Goal: Communication & Community: Connect with others

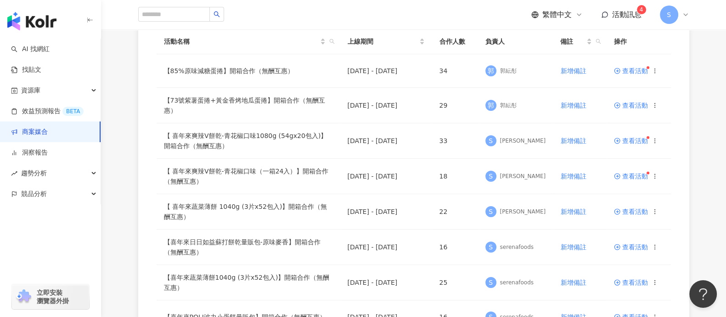
click at [633, 68] on span "查看活動" at bounding box center [631, 71] width 34 height 6
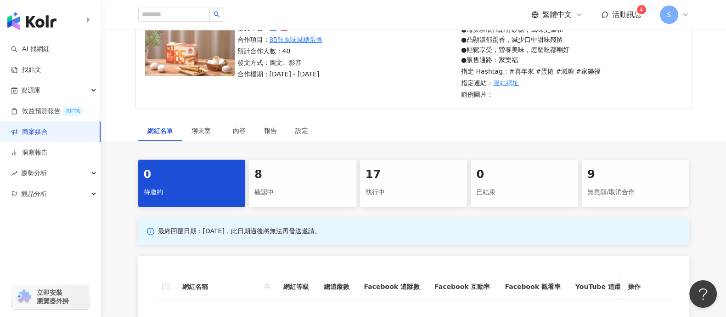
scroll to position [172, 0]
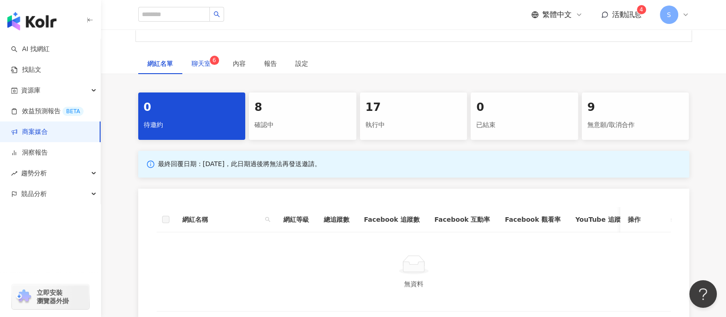
click at [195, 64] on span "聊天室 6" at bounding box center [203, 63] width 23 height 6
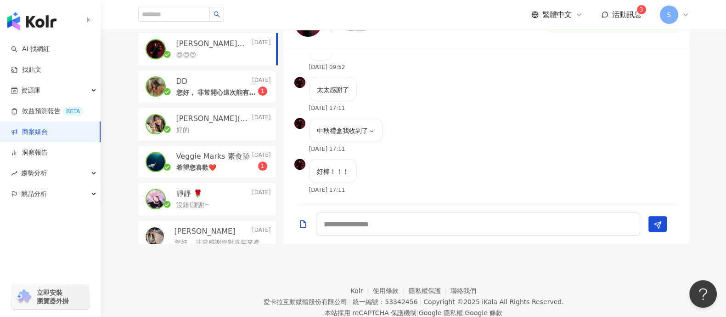
scroll to position [910, 0]
click at [495, 219] on textarea at bounding box center [478, 223] width 324 height 23
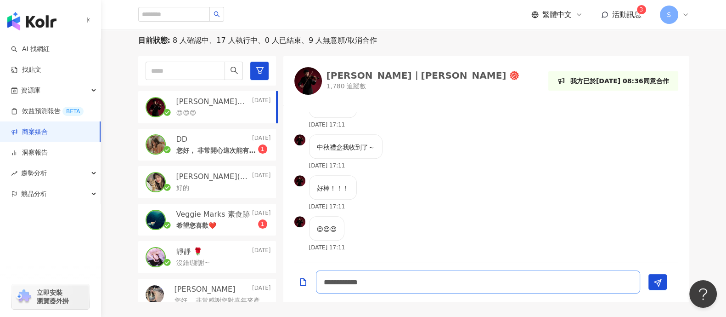
type textarea "**********"
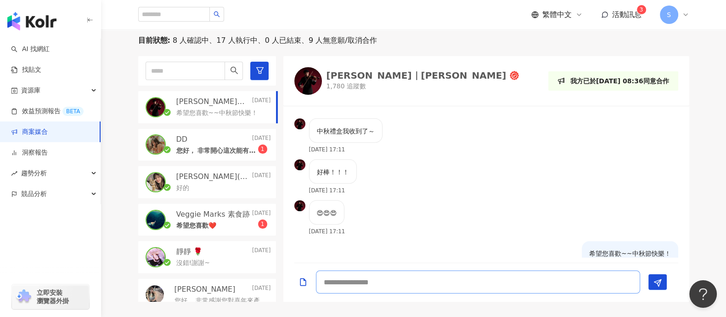
scroll to position [950, 0]
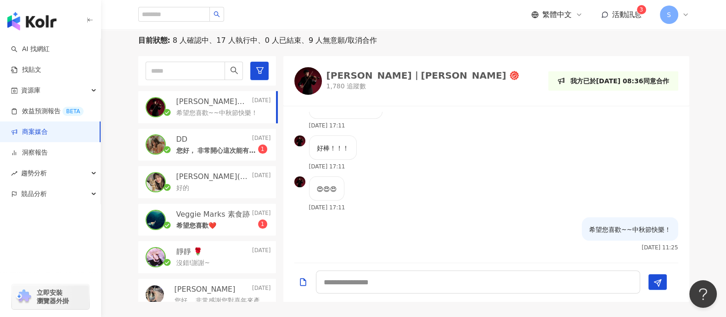
click at [221, 151] on p "您好， 非常開心這次能有機會與您合作，為安排商品寄送事宜，需再麻煩您協助確認以下資訊： 1. 收件人姓名：[PERSON_NAME]2. 收件人電話：[PHO…" at bounding box center [217, 150] width 82 height 9
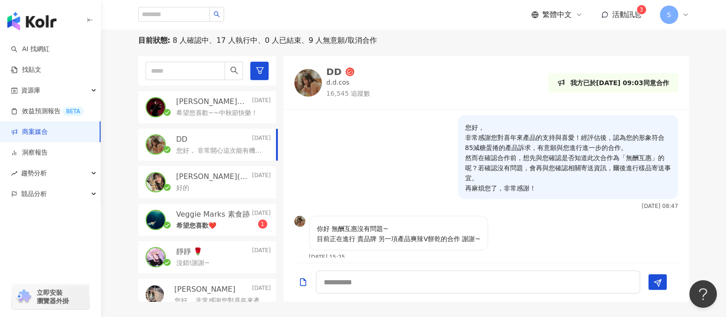
click at [194, 221] on p "希望您喜歡❤️" at bounding box center [196, 225] width 40 height 9
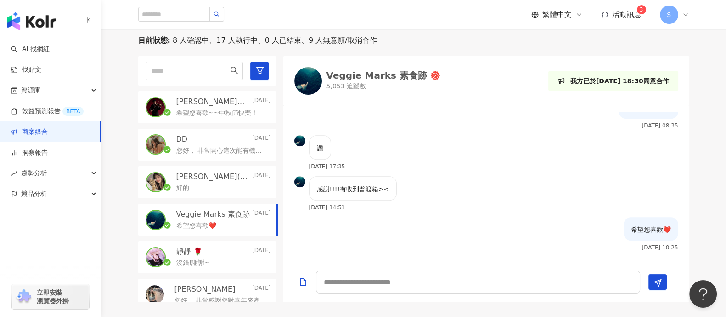
scroll to position [57, 0]
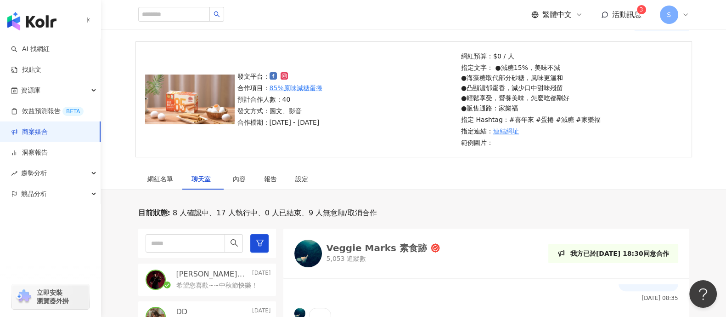
click at [48, 127] on link "商案媒合" at bounding box center [29, 131] width 37 height 9
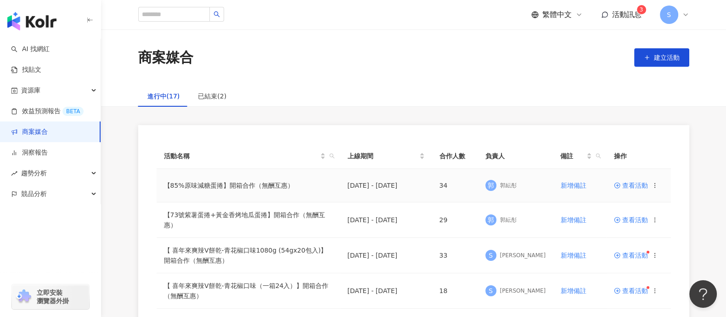
click at [629, 182] on span "查看活動" at bounding box center [631, 185] width 34 height 6
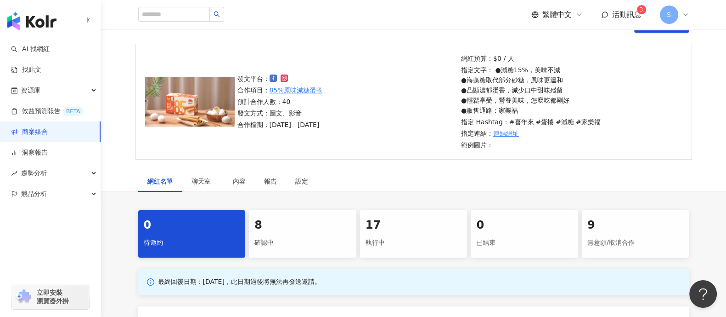
scroll to position [114, 0]
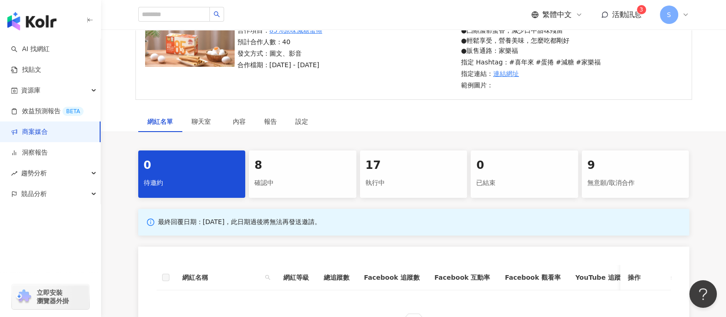
click at [310, 172] on div "8 確認中" at bounding box center [303, 173] width 108 height 47
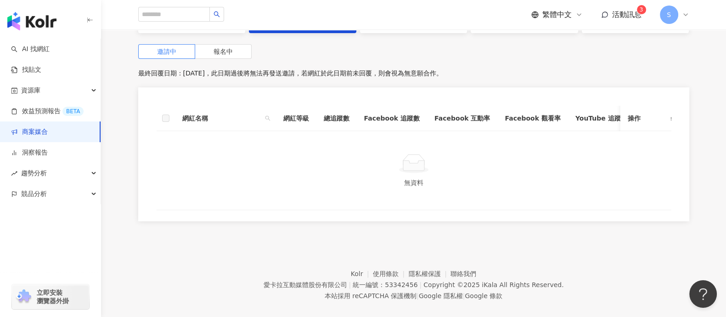
scroll to position [299, 0]
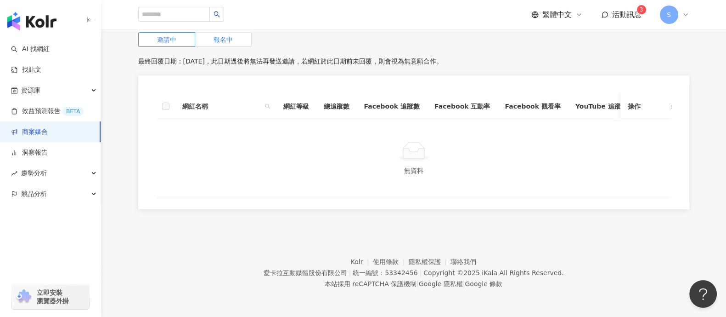
click at [214, 36] on span "報名中" at bounding box center [223, 39] width 19 height 7
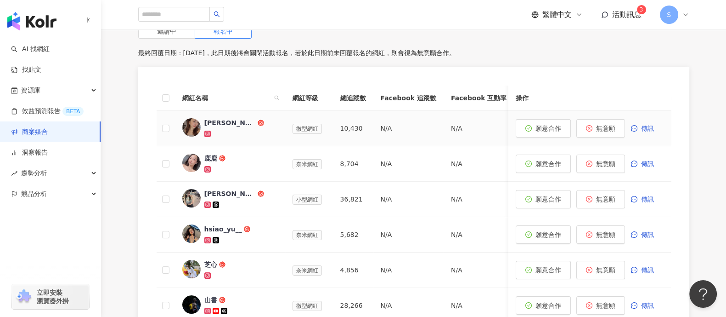
click at [235, 126] on div "[PERSON_NAME]" at bounding box center [229, 122] width 51 height 9
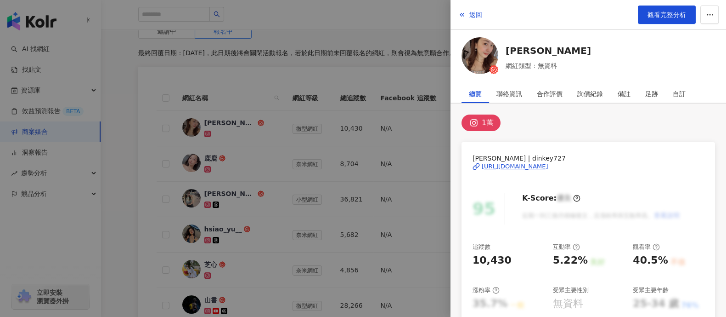
click at [318, 195] on div at bounding box center [363, 158] width 726 height 317
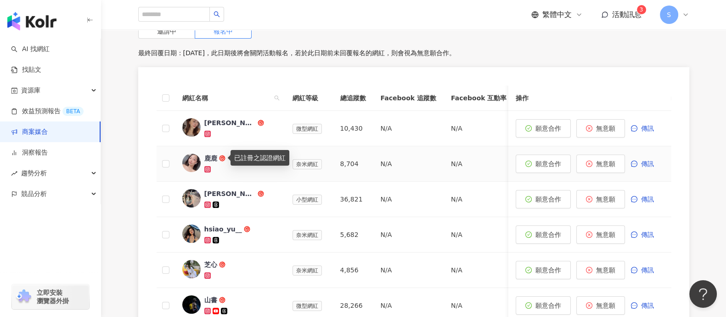
click at [203, 158] on link "鹿鹿" at bounding box center [230, 163] width 96 height 20
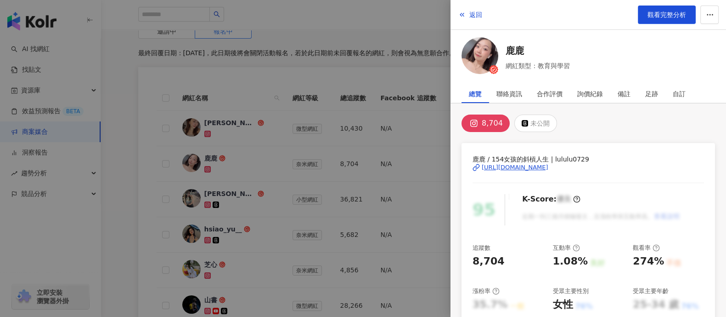
click at [403, 182] on div at bounding box center [363, 158] width 726 height 317
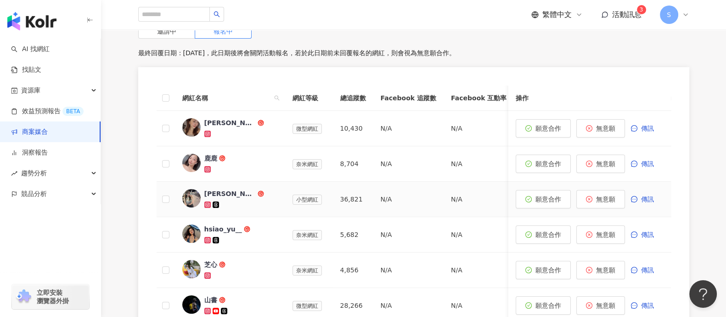
click at [219, 195] on div "[PERSON_NAME]" at bounding box center [229, 193] width 51 height 9
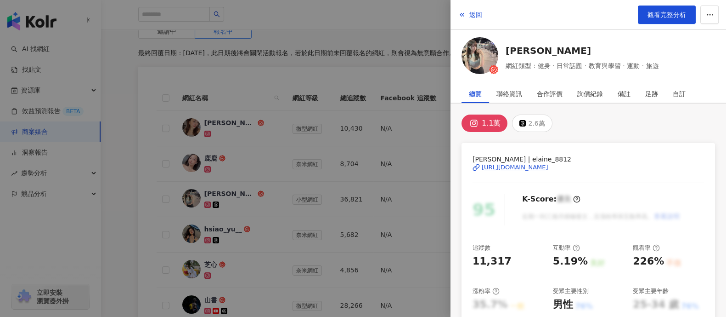
click at [334, 164] on div at bounding box center [363, 158] width 726 height 317
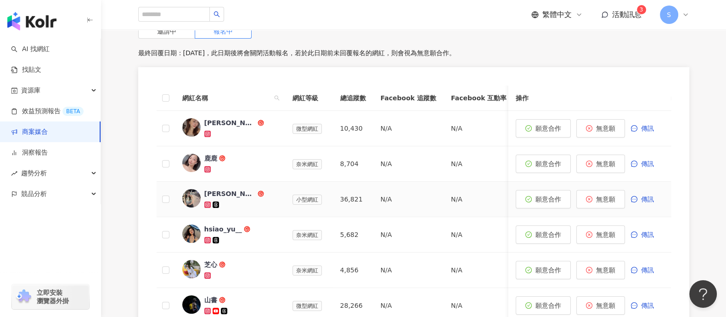
click at [214, 189] on div "[PERSON_NAME]" at bounding box center [229, 193] width 51 height 9
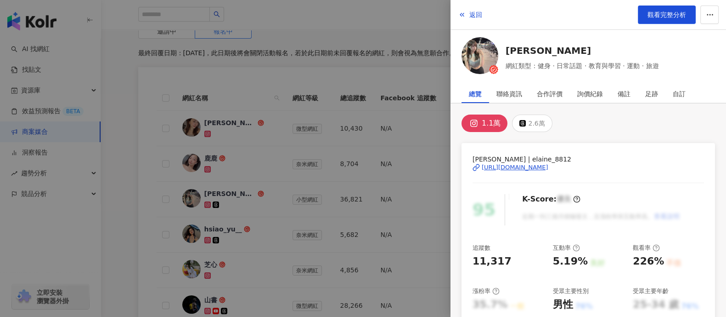
click at [540, 166] on div "[URL][DOMAIN_NAME]" at bounding box center [515, 167] width 67 height 8
drag, startPoint x: 365, startPoint y: 22, endPoint x: 377, endPoint y: 22, distance: 12.4
click at [365, 22] on div at bounding box center [363, 158] width 726 height 317
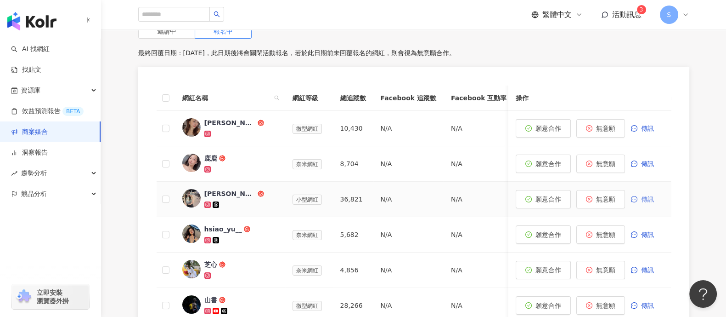
click at [651, 196] on span "傳訊" at bounding box center [647, 198] width 13 height 7
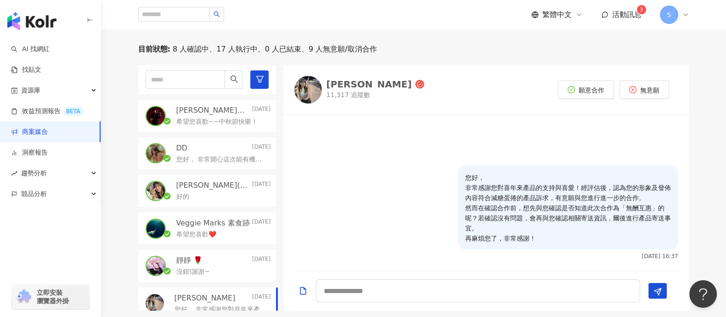
scroll to position [236, 0]
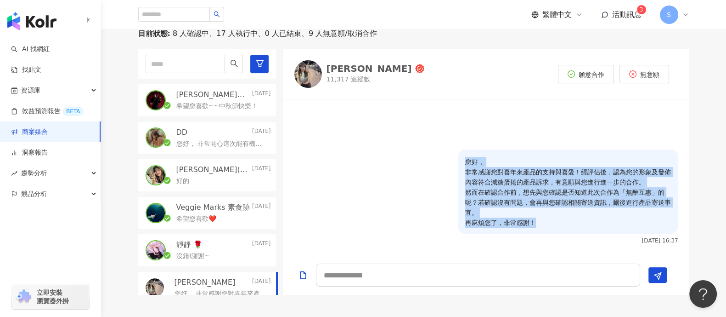
drag, startPoint x: 547, startPoint y: 221, endPoint x: 445, endPoint y: 163, distance: 117.1
click at [445, 163] on div "您好， 非常感謝您對喜年來產品的支持與喜愛！經評估後，認為您的形象及發佈內容符合減糖蛋捲的產品訴求，有意願與您進行進一步的合作。 然而在確認合作前，想先與您確…" at bounding box center [487, 196] width 384 height 94
copy p "您好， 非常感謝您對喜年來產品的支持與喜愛！經評估後，認為您的形象及發佈內容符合減糖蛋捲的產品訴求，有意願與您進行進一步的合作。 然而在確認合作前，想先與您確…"
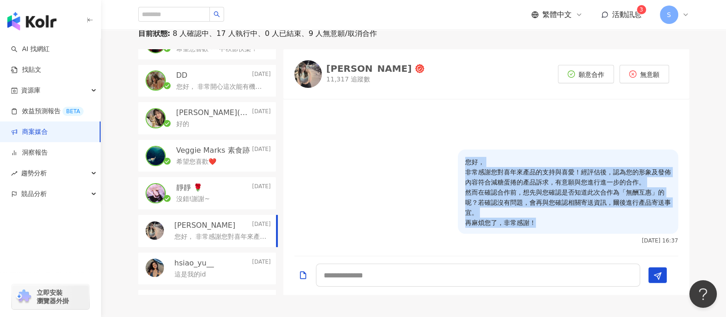
scroll to position [299, 0]
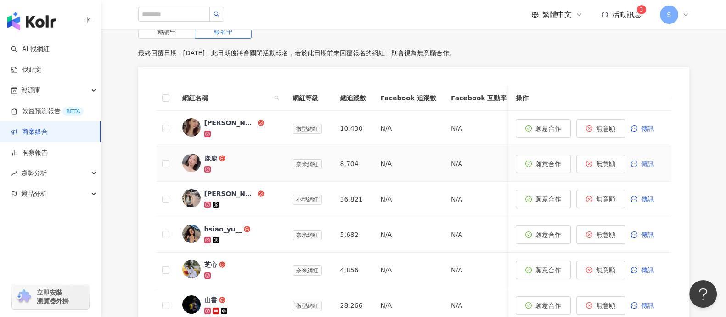
click at [648, 156] on button "傳訊" at bounding box center [647, 163] width 33 height 18
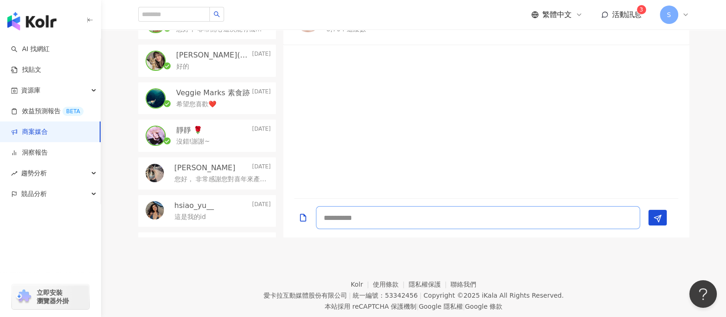
click at [459, 219] on textarea at bounding box center [478, 217] width 324 height 23
paste textarea "**********"
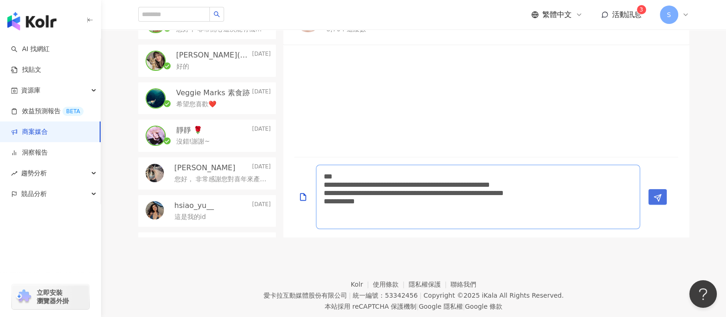
type textarea "**********"
click at [660, 196] on polygon "Send" at bounding box center [657, 197] width 7 height 7
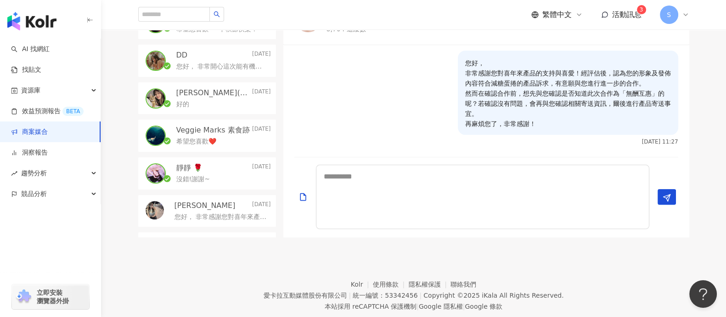
scroll to position [0, 0]
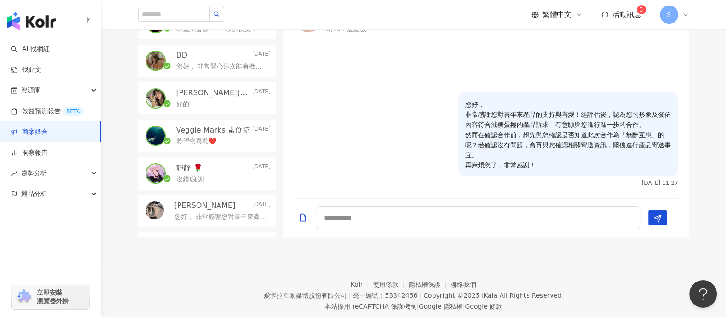
scroll to position [299, 0]
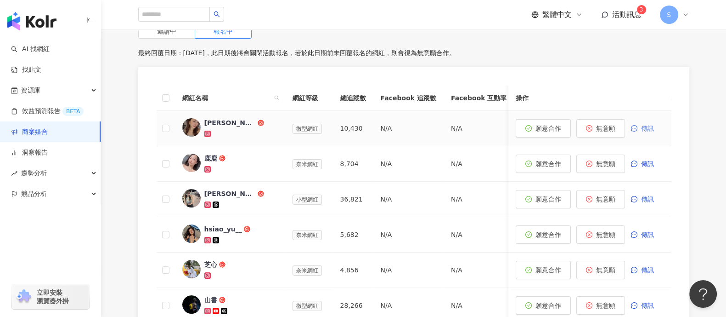
click at [632, 130] on icon "message" at bounding box center [634, 128] width 6 height 6
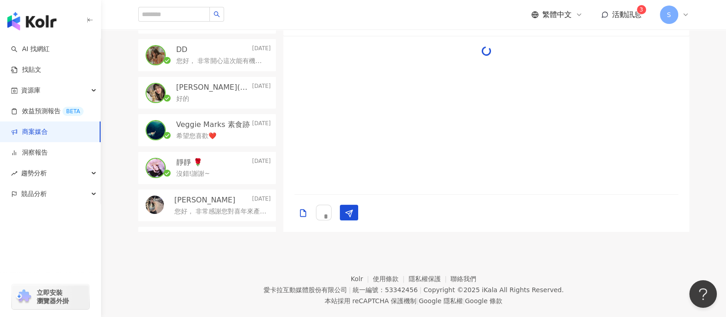
scroll to position [294, 0]
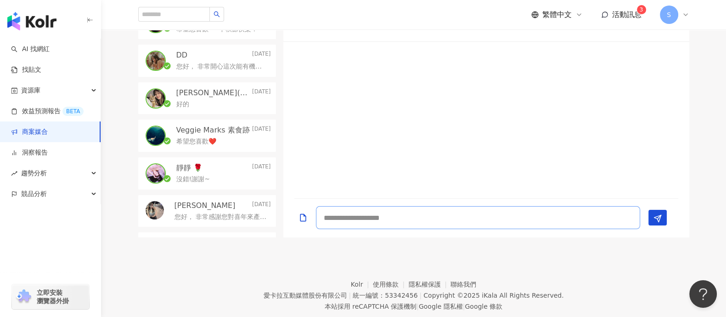
click at [481, 213] on textarea at bounding box center [478, 217] width 324 height 23
paste textarea "**********"
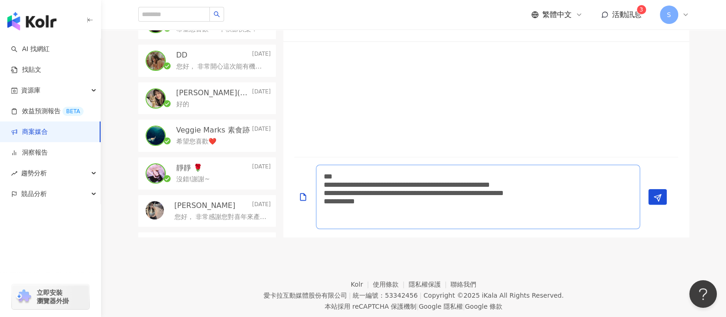
scroll to position [0, 0]
type textarea "**********"
click at [656, 197] on polygon "Send" at bounding box center [657, 197] width 7 height 7
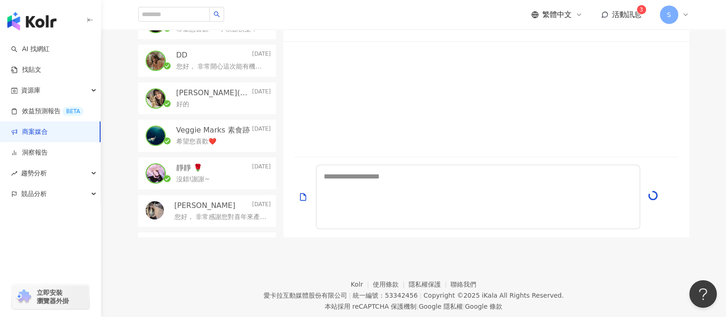
scroll to position [0, 0]
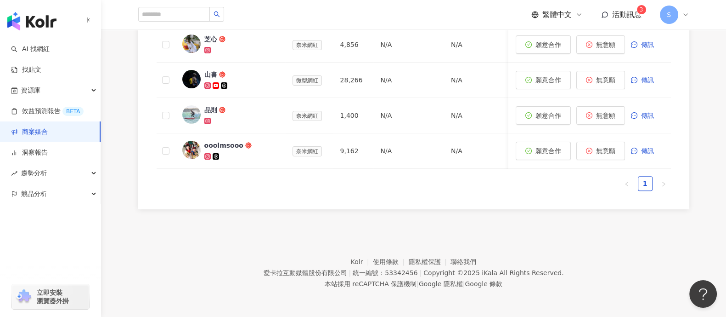
scroll to position [471, 0]
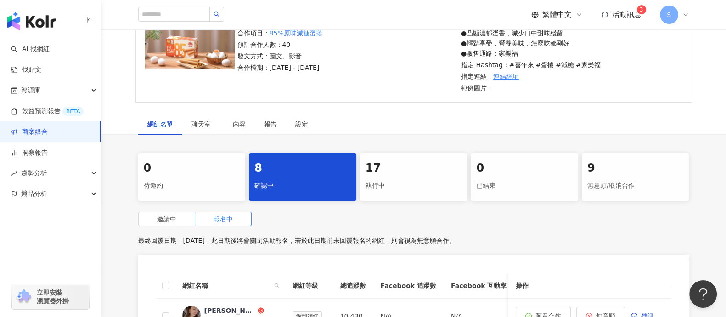
drag, startPoint x: 694, startPoint y: 133, endPoint x: 633, endPoint y: 240, distance: 123.0
click at [694, 132] on div "網紅名單 聊天室 內容 報告 設定" at bounding box center [414, 123] width 588 height 21
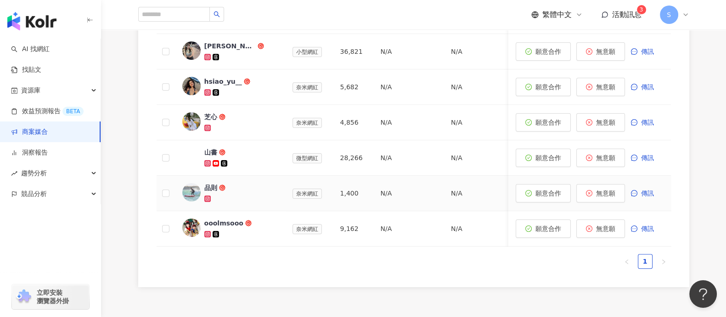
scroll to position [514, 0]
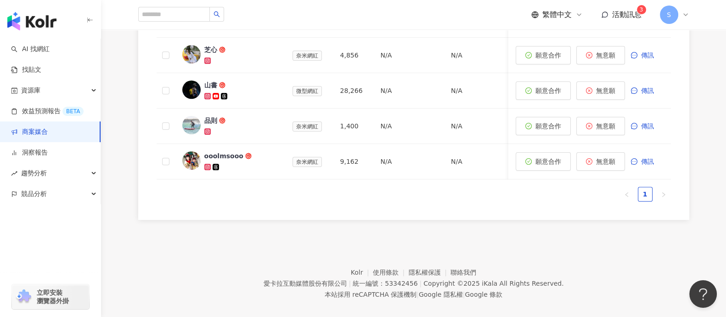
click at [48, 132] on link "商案媒合" at bounding box center [29, 131] width 37 height 9
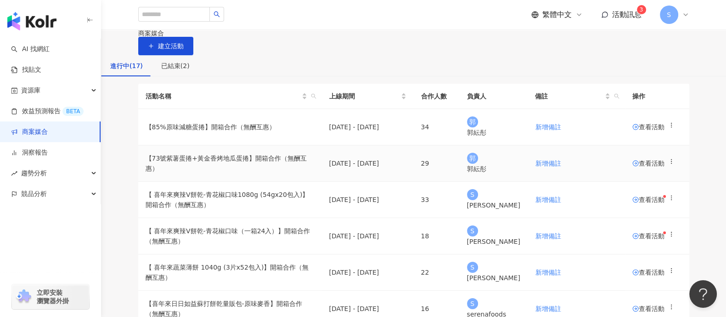
click at [636, 166] on span "查看活動" at bounding box center [649, 163] width 32 height 6
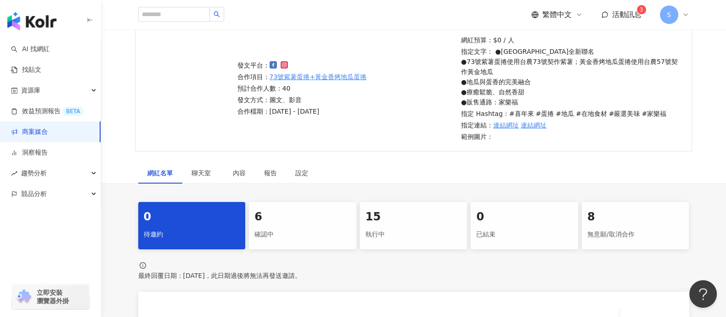
scroll to position [114, 0]
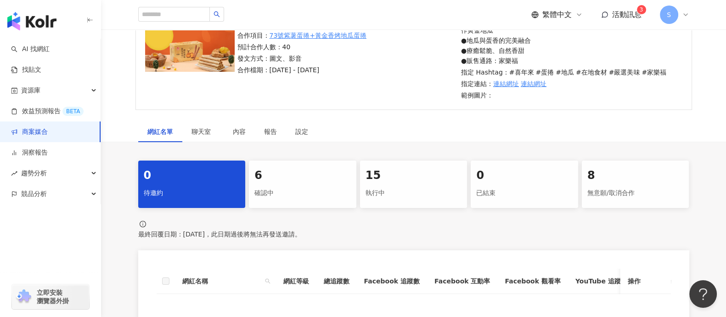
click at [320, 186] on div "確認中" at bounding box center [303, 193] width 96 height 16
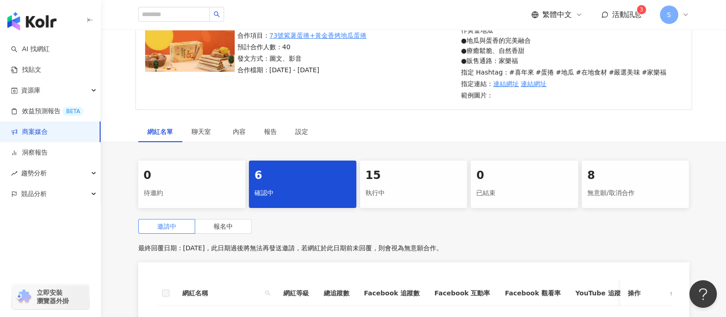
scroll to position [287, 0]
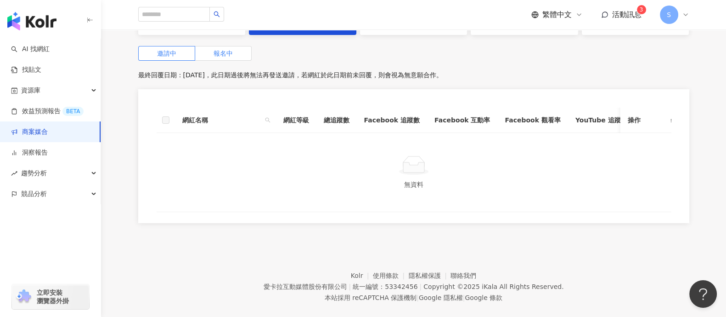
click at [214, 51] on span "報名中" at bounding box center [223, 53] width 19 height 7
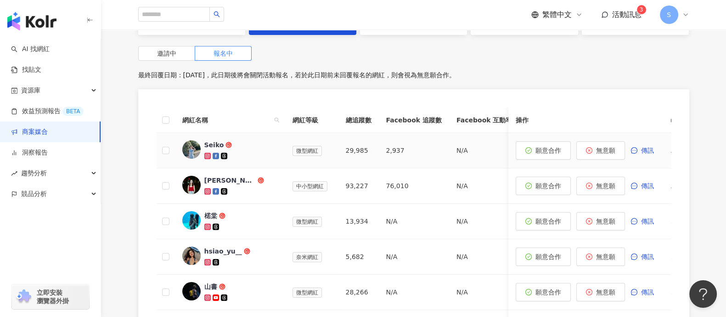
click at [212, 145] on div "Seiko" at bounding box center [214, 144] width 20 height 9
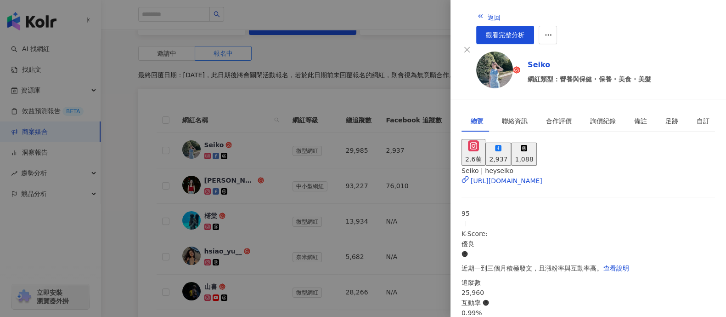
click at [305, 162] on div at bounding box center [363, 158] width 726 height 317
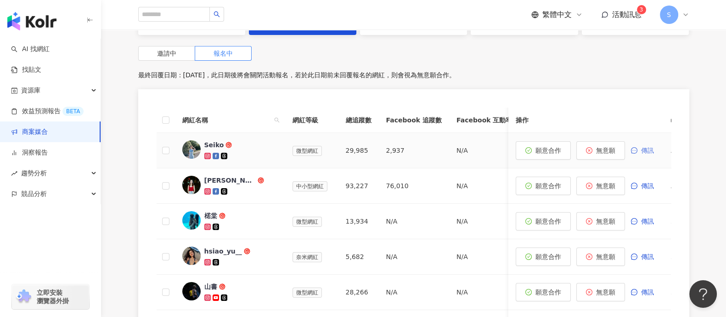
click at [638, 150] on button "傳訊" at bounding box center [647, 150] width 33 height 18
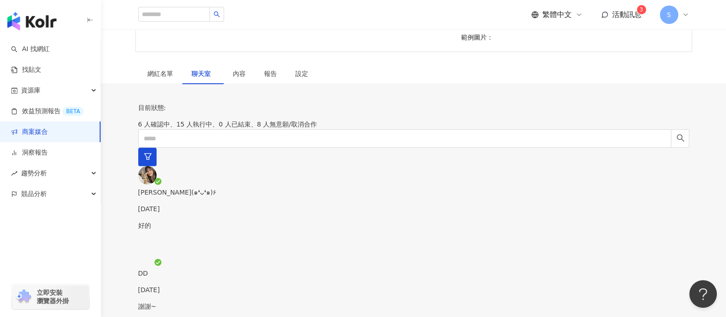
scroll to position [326, 0]
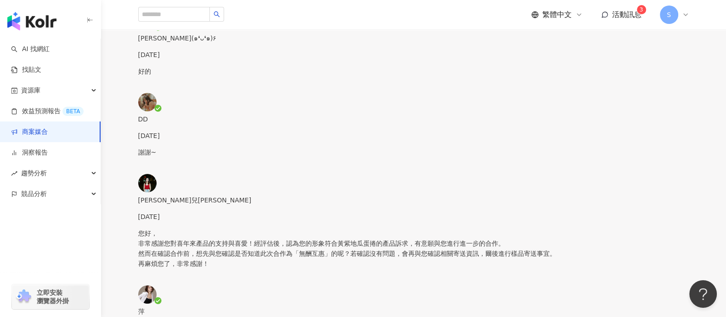
paste textarea "**********"
drag, startPoint x: 588, startPoint y: 162, endPoint x: 602, endPoint y: 158, distance: 14.3
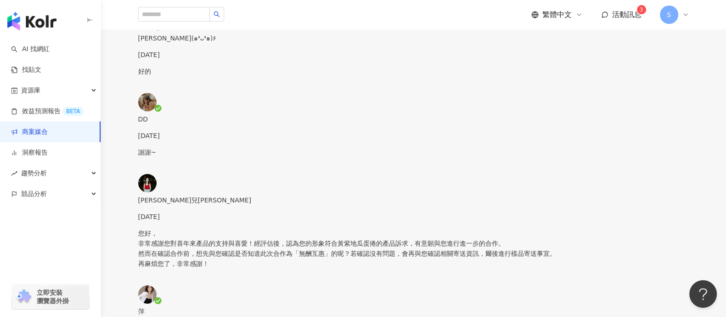
type textarea "**********"
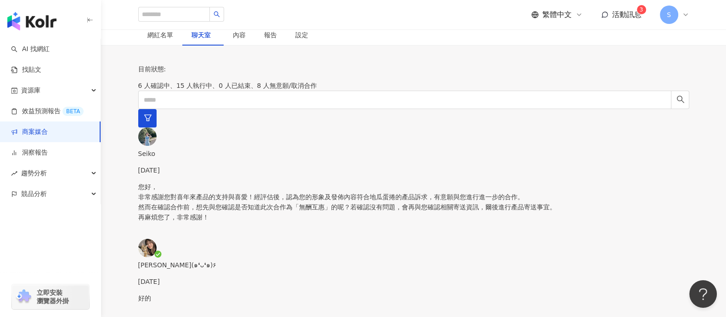
scroll to position [459, 0]
click at [48, 131] on link "商案媒合" at bounding box center [29, 131] width 37 height 9
